Goal: Find specific page/section: Find specific page/section

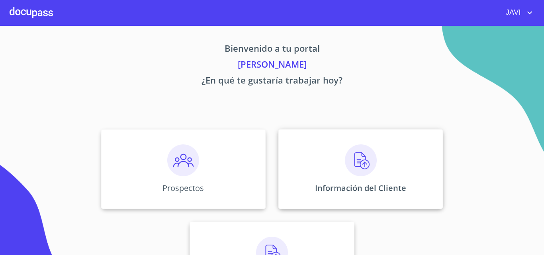
click at [355, 164] on img at bounding box center [361, 160] width 32 height 32
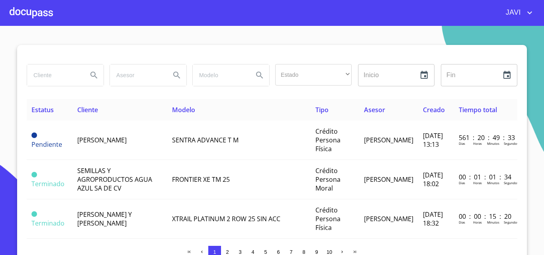
click at [36, 76] on input "search" at bounding box center [54, 74] width 54 height 21
type input "[PERSON_NAME]"
click at [90, 76] on icon "Search" at bounding box center [93, 75] width 7 height 7
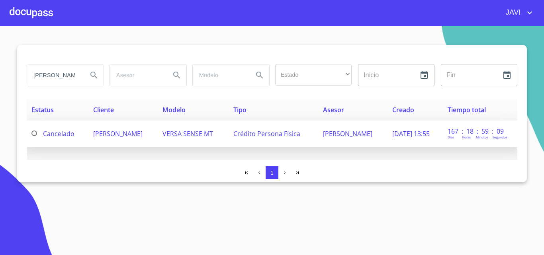
click at [125, 135] on span "[PERSON_NAME]" at bounding box center [117, 133] width 49 height 9
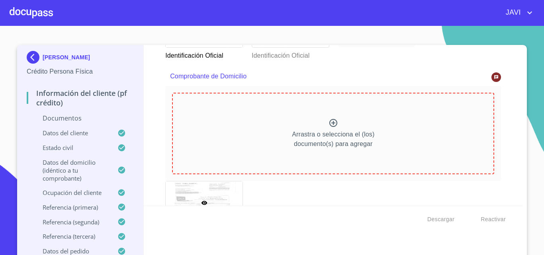
scroll to position [318, 0]
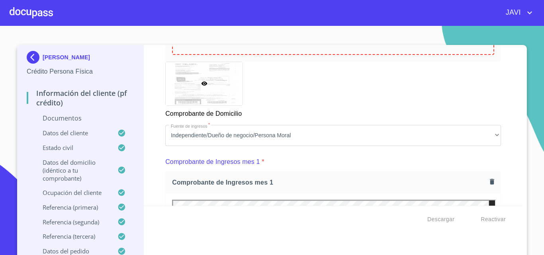
click at [19, 13] on div at bounding box center [31, 12] width 43 height 25
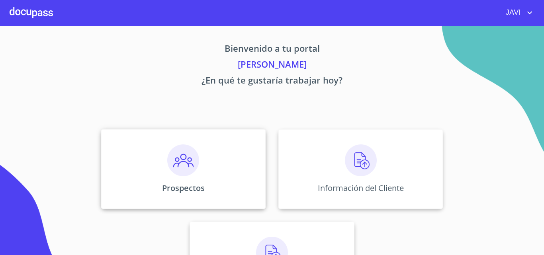
click at [182, 163] on img at bounding box center [183, 160] width 32 height 32
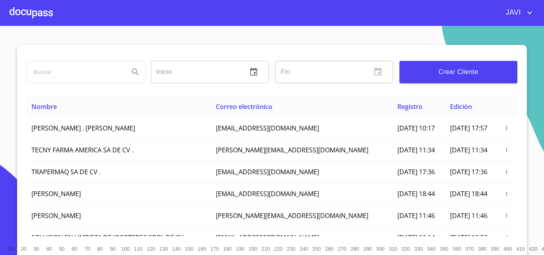
click at [83, 75] on input "search" at bounding box center [75, 71] width 96 height 21
type input "JIMAR"
click at [132, 70] on icon "Search" at bounding box center [136, 72] width 10 height 10
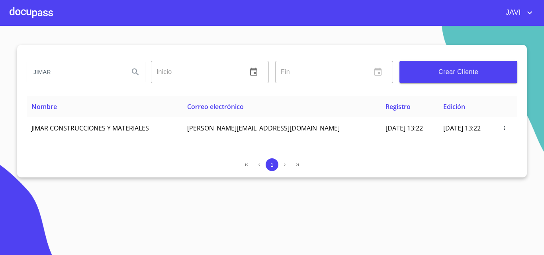
click at [25, 16] on div at bounding box center [31, 12] width 43 height 25
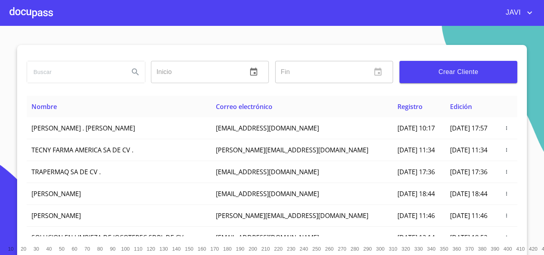
click at [47, 71] on input "search" at bounding box center [75, 71] width 96 height 21
type input "JIMAR"
click at [21, 13] on div at bounding box center [31, 12] width 43 height 25
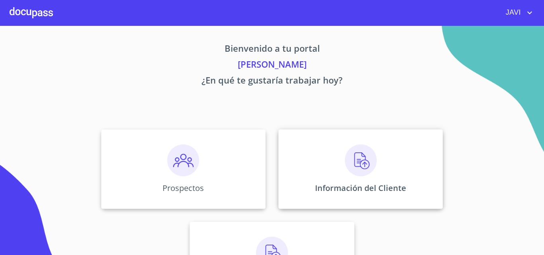
click at [361, 161] on img at bounding box center [361, 160] width 32 height 32
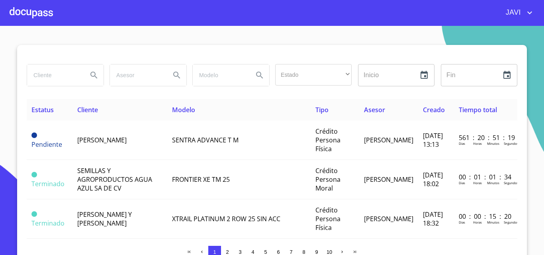
click at [45, 74] on input "search" at bounding box center [54, 74] width 54 height 21
type input "JIMAR"
click at [90, 74] on icon "Search" at bounding box center [94, 75] width 10 height 10
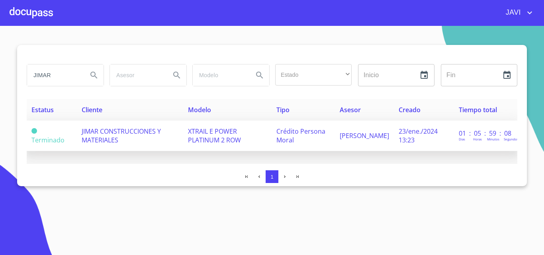
click at [113, 133] on span "JIMAR CONSTRUCCIONES Y MATERIALES" at bounding box center [121, 136] width 79 height 18
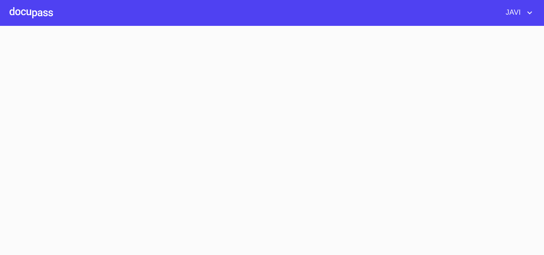
click at [113, 133] on section at bounding box center [272, 140] width 544 height 229
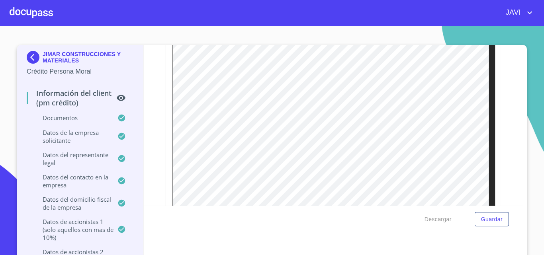
scroll to position [517, 0]
